Goal: Find contact information: Find contact information

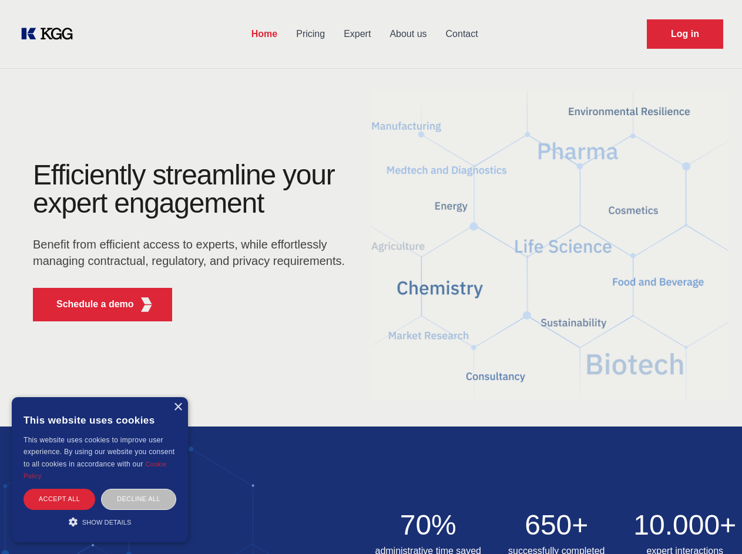
click at [370, 277] on div "Efficiently streamline your expert engagement Benefit from efficient access to …" at bounding box center [192, 246] width 357 height 170
click at [88, 304] on p "Schedule a demo" at bounding box center [95, 304] width 78 height 14
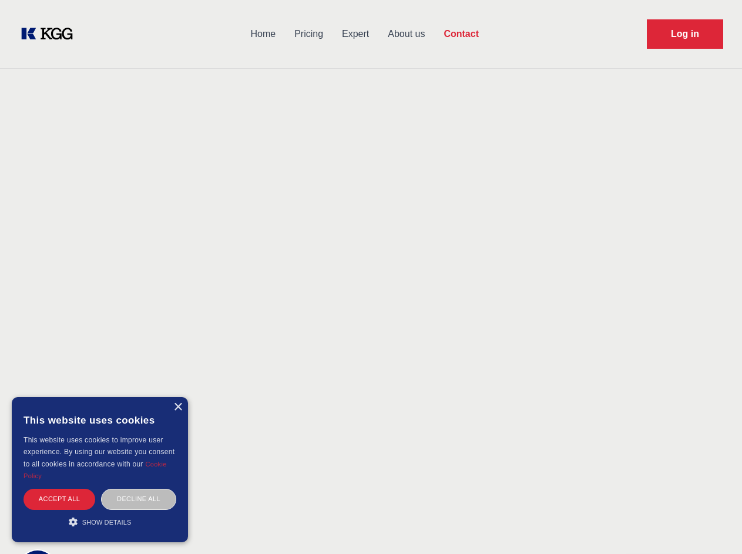
click at [177, 407] on div "× This website uses cookies This website uses cookies to improve user experienc…" at bounding box center [100, 469] width 176 height 145
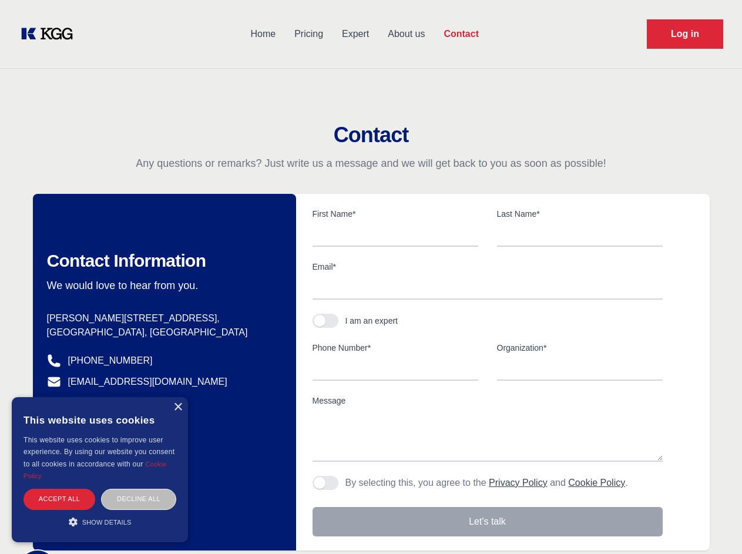
click at [59, 498] on div "Accept all" at bounding box center [59, 498] width 72 height 21
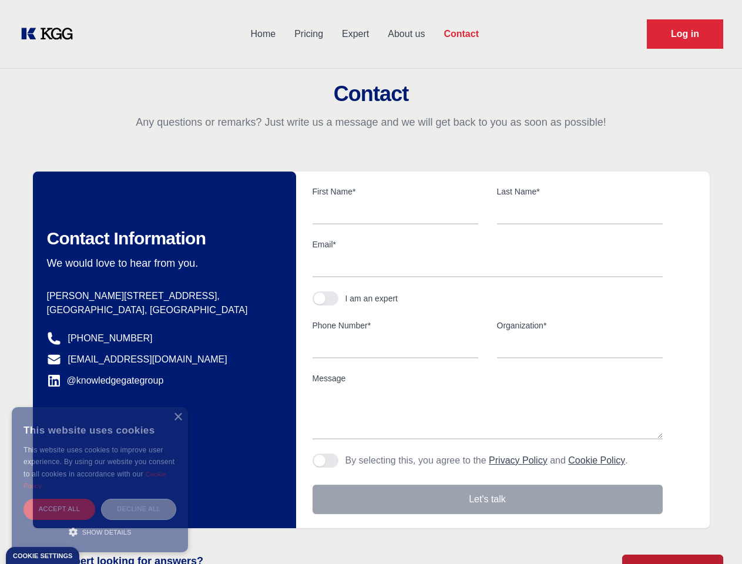
click at [139, 498] on div "Decline all" at bounding box center [138, 508] width 75 height 21
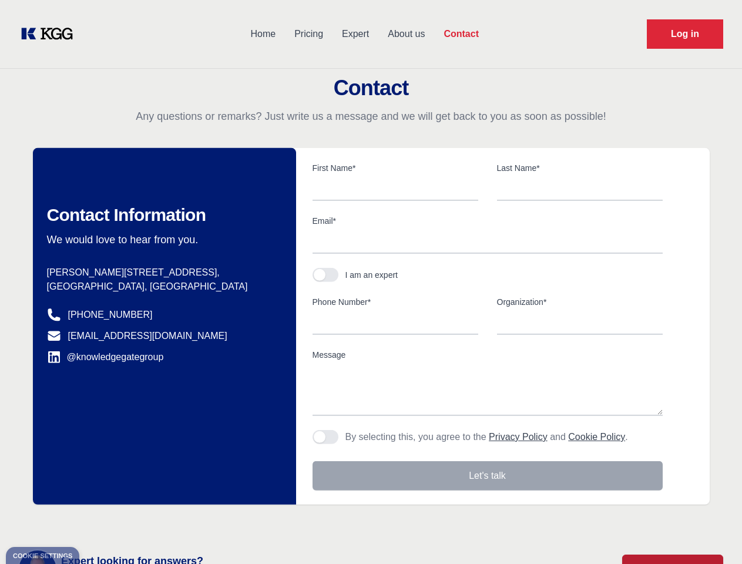
click at [100, 521] on main "Contact Any questions or remarks? Just write us a message and we will get back …" at bounding box center [371, 305] width 742 height 611
